Goal: Transaction & Acquisition: Purchase product/service

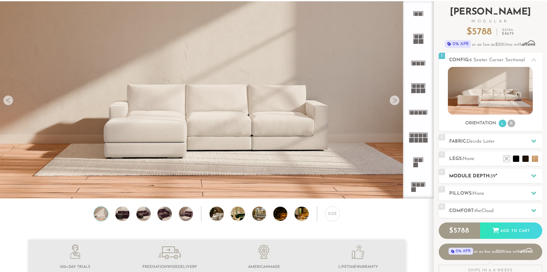
scroll to position [38, 0]
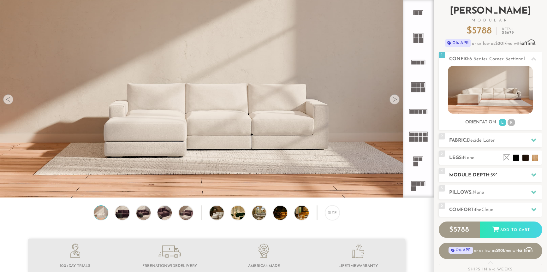
click at [478, 173] on h2 "Module Depth: 39 "" at bounding box center [495, 175] width 93 height 7
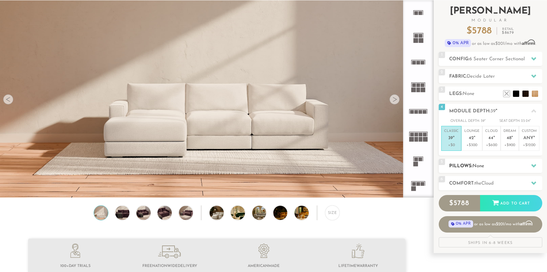
click at [507, 163] on h2 "Pillows: None" at bounding box center [495, 166] width 93 height 7
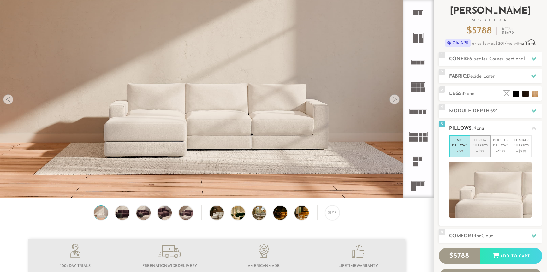
click at [484, 150] on p "+$99" at bounding box center [480, 152] width 15 height 6
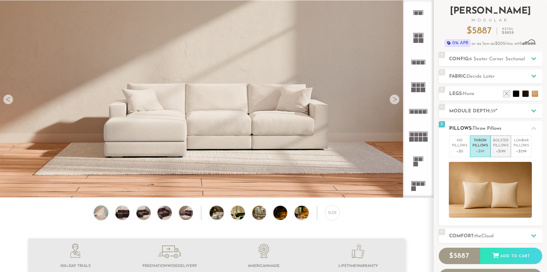
click at [501, 151] on p "+$199" at bounding box center [500, 152] width 15 height 6
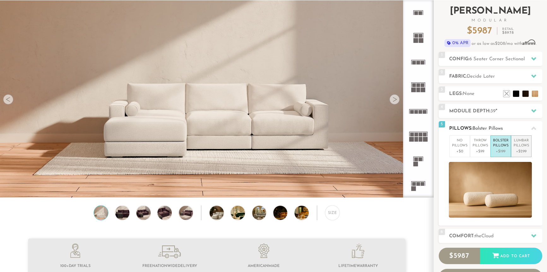
click at [519, 153] on p "+$299" at bounding box center [521, 152] width 15 height 6
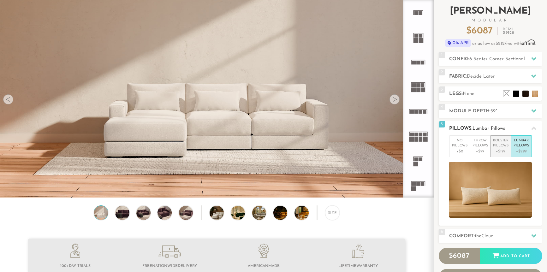
click at [506, 152] on p "+$199" at bounding box center [500, 152] width 15 height 6
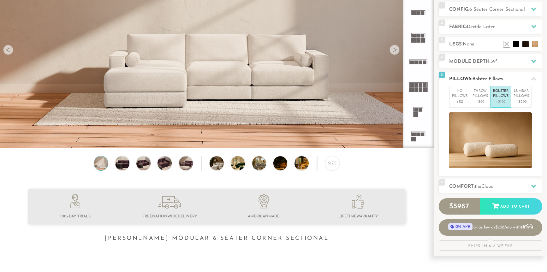
scroll to position [88, 0]
click at [493, 186] on span "Cloud" at bounding box center [487, 186] width 12 height 5
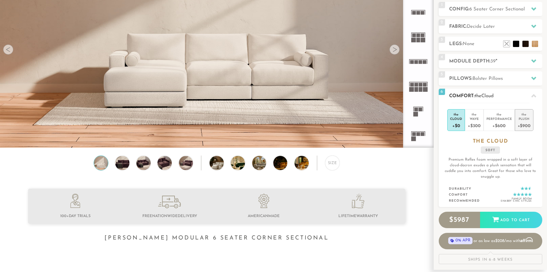
click at [525, 121] on div "+$900" at bounding box center [524, 125] width 13 height 9
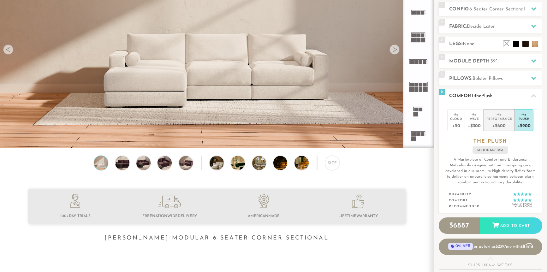
click at [497, 125] on div "+$600" at bounding box center [499, 125] width 26 height 9
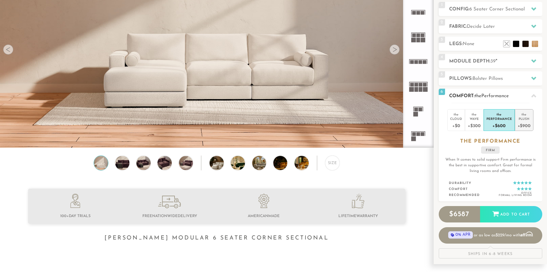
click at [520, 118] on div "Plush" at bounding box center [524, 118] width 13 height 4
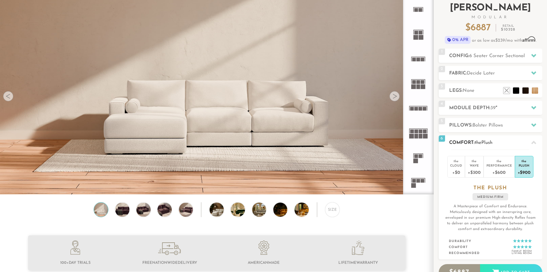
scroll to position [42, 0]
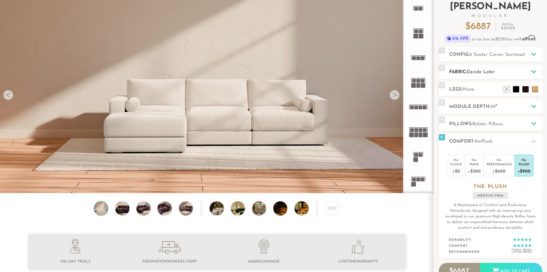
click at [487, 75] on h2 "Fabric: Decide Later" at bounding box center [495, 71] width 93 height 7
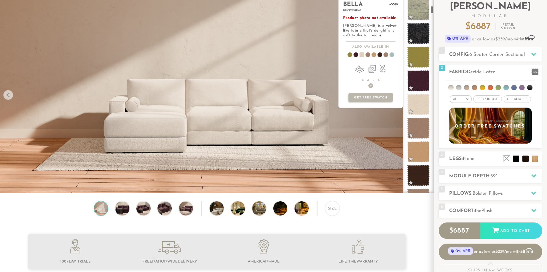
scroll to position [262, 0]
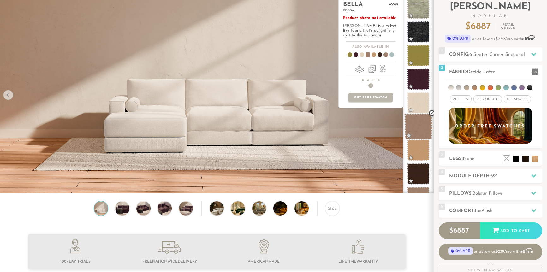
click at [422, 129] on span at bounding box center [418, 126] width 28 height 27
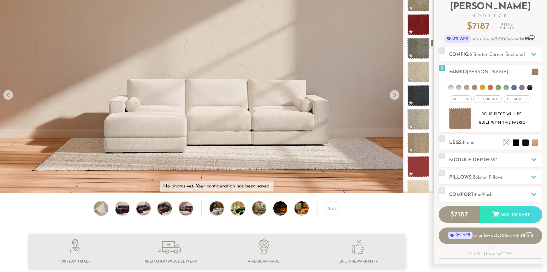
scroll to position [0, 0]
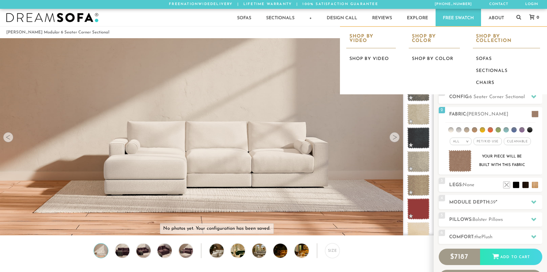
click at [464, 20] on link "Free Swatch" at bounding box center [458, 17] width 45 height 17
